Goal: Task Accomplishment & Management: Use online tool/utility

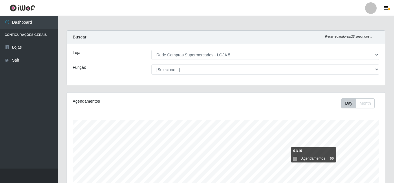
select select "397"
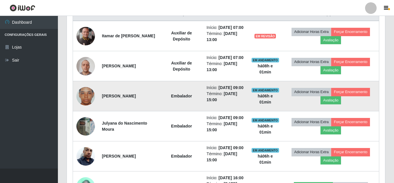
scroll to position [243, 0]
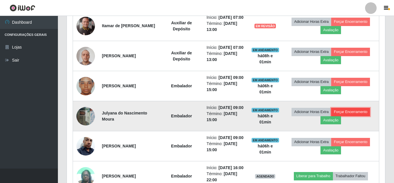
click at [349, 116] on button "Forçar Encerramento" at bounding box center [350, 112] width 39 height 8
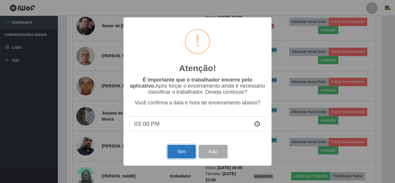
click at [187, 151] on button "Sim" at bounding box center [181, 152] width 28 height 14
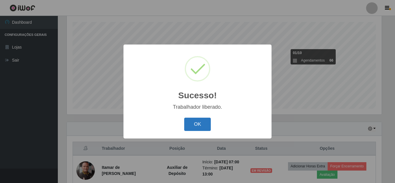
click at [196, 130] on button "OK" at bounding box center [197, 125] width 27 height 14
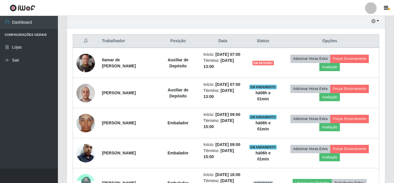
scroll to position [214, 0]
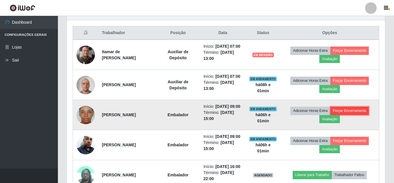
click at [345, 115] on button "Forçar Encerramento" at bounding box center [349, 111] width 39 height 8
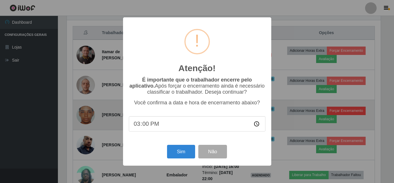
scroll to position [120, 315]
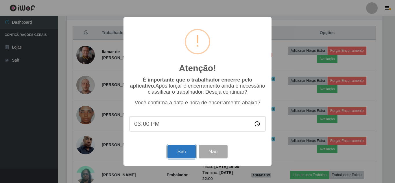
click at [185, 155] on button "Sim" at bounding box center [181, 152] width 28 height 14
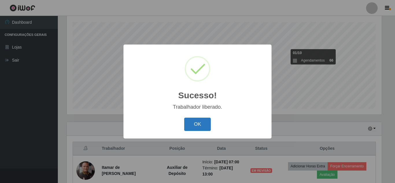
click at [206, 124] on button "OK" at bounding box center [197, 125] width 27 height 14
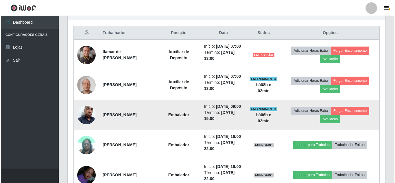
scroll to position [243, 0]
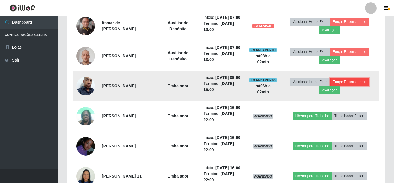
click at [349, 86] on button "Forçar Encerramento" at bounding box center [349, 82] width 39 height 8
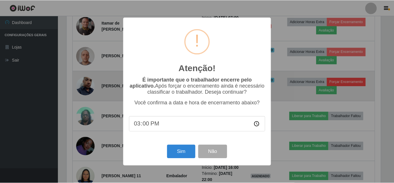
scroll to position [120, 315]
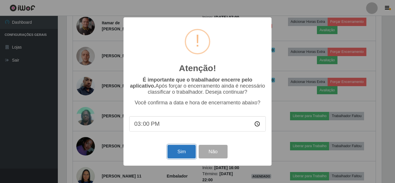
click at [184, 151] on button "Sim" at bounding box center [181, 152] width 28 height 14
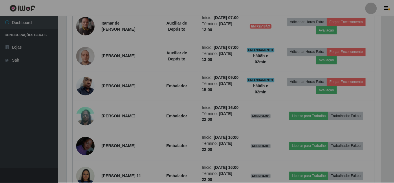
scroll to position [0, 0]
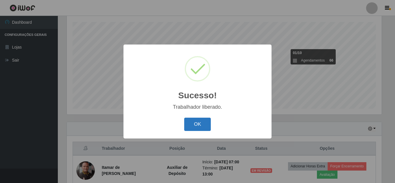
click at [201, 121] on button "OK" at bounding box center [197, 125] width 27 height 14
